Goal: Find specific page/section: Find specific page/section

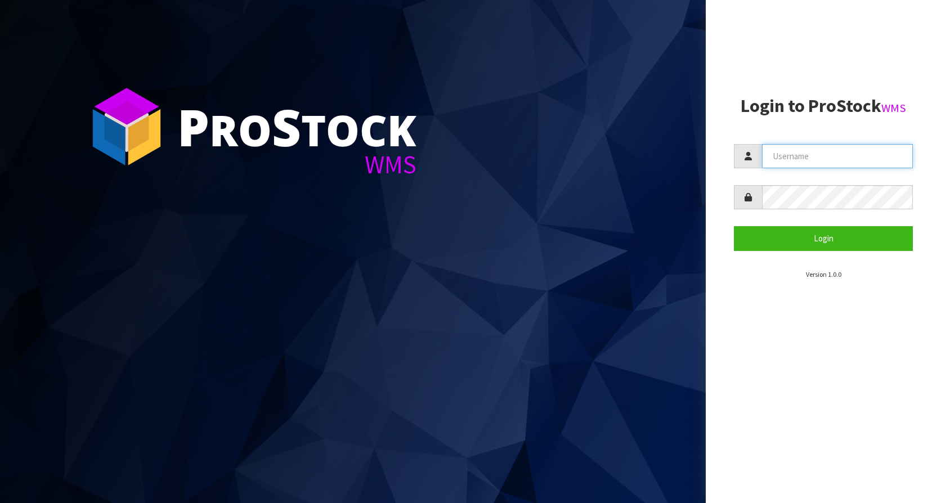
type input "KitchenAid"
click at [829, 224] on form "KitchenAid Login" at bounding box center [823, 197] width 179 height 106
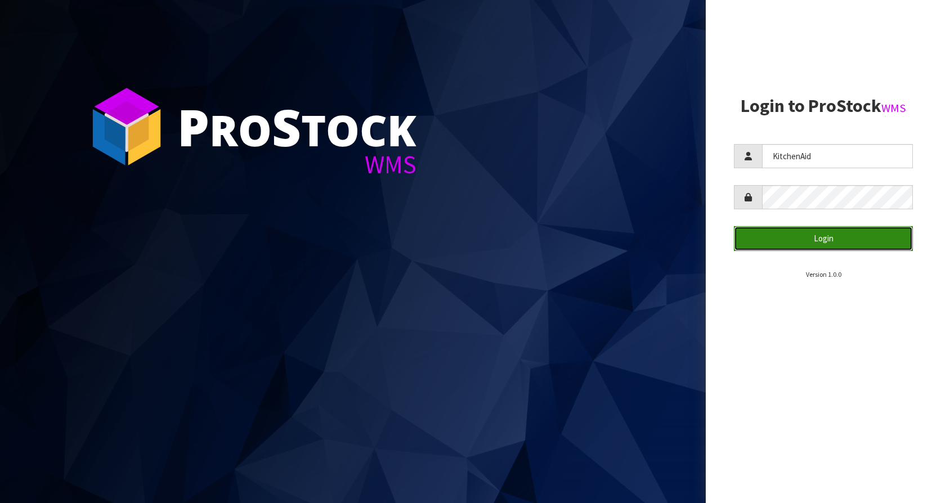
click at [822, 232] on button "Login" at bounding box center [823, 238] width 179 height 24
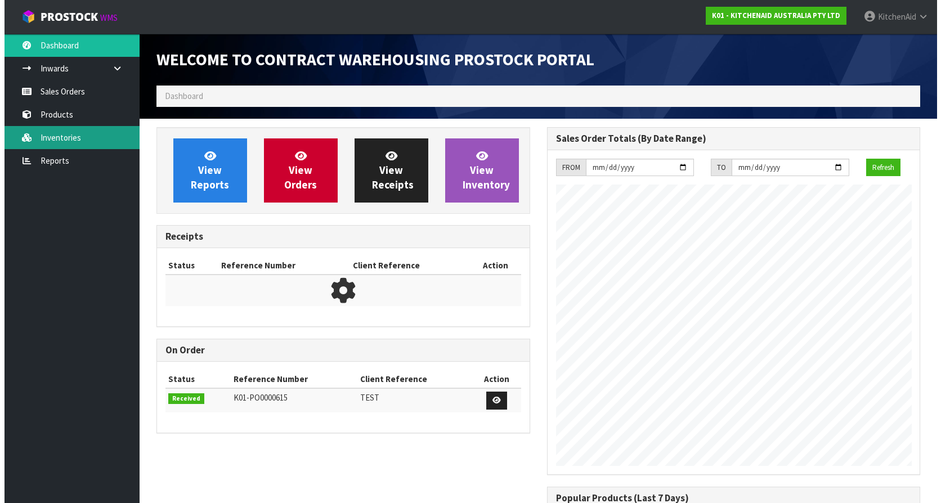
scroll to position [624, 390]
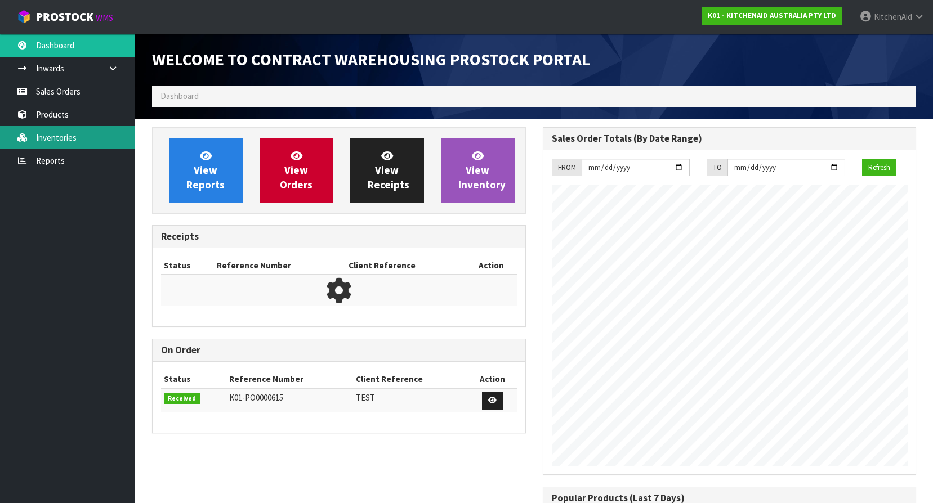
click at [50, 142] on link "Inventories" at bounding box center [67, 137] width 135 height 23
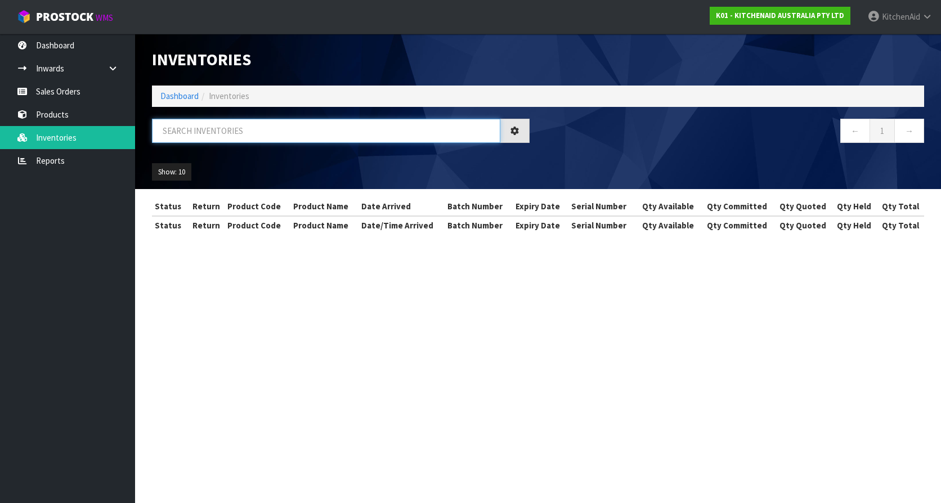
click at [251, 131] on input "text" at bounding box center [326, 131] width 348 height 24
paste input "W11175138"
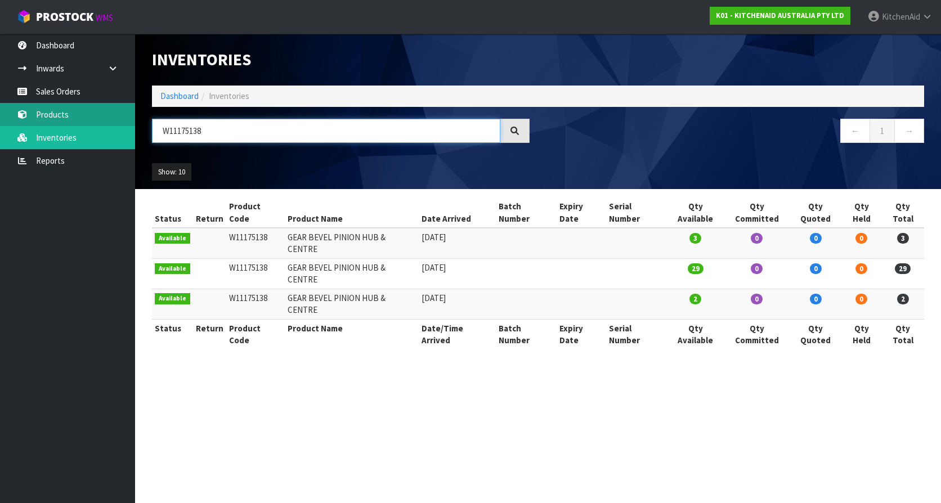
type input "W11175138"
click at [77, 115] on link "Products" at bounding box center [67, 114] width 135 height 23
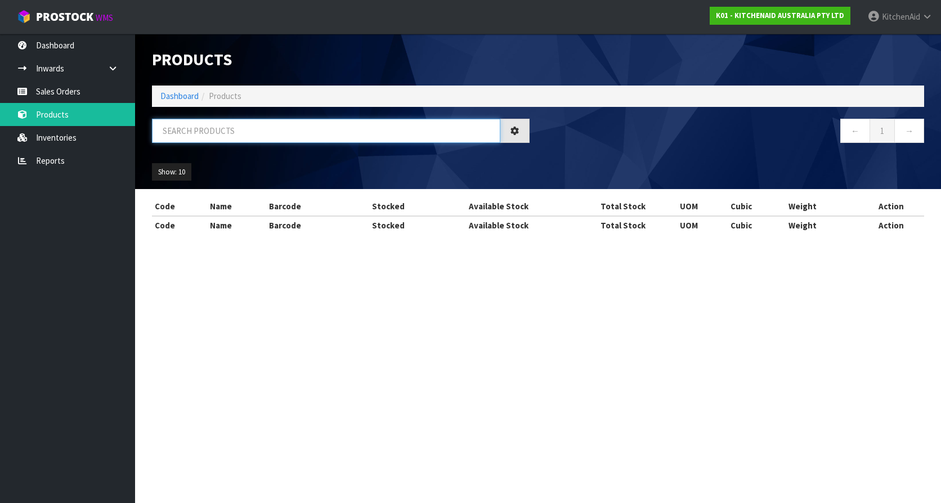
click at [240, 126] on input "text" at bounding box center [326, 131] width 348 height 24
paste input "W11175138"
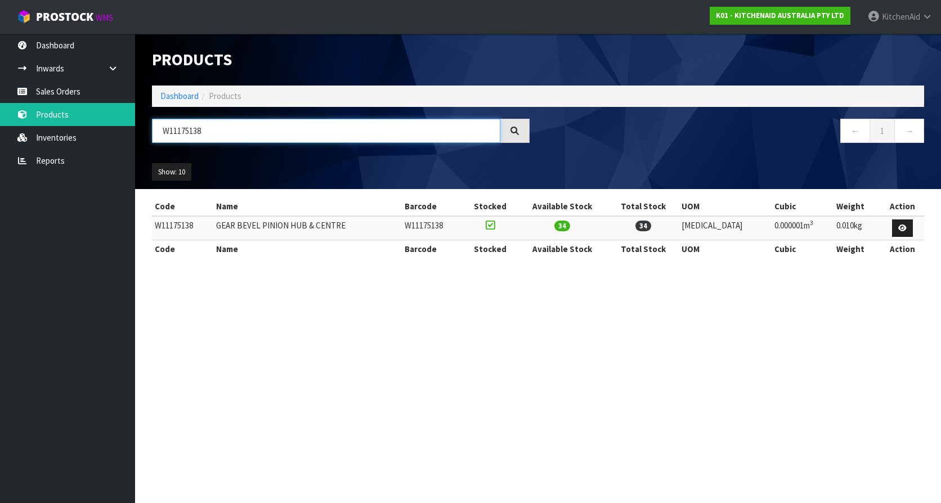
type input "W11175138"
